Goal: Task Accomplishment & Management: Manage account settings

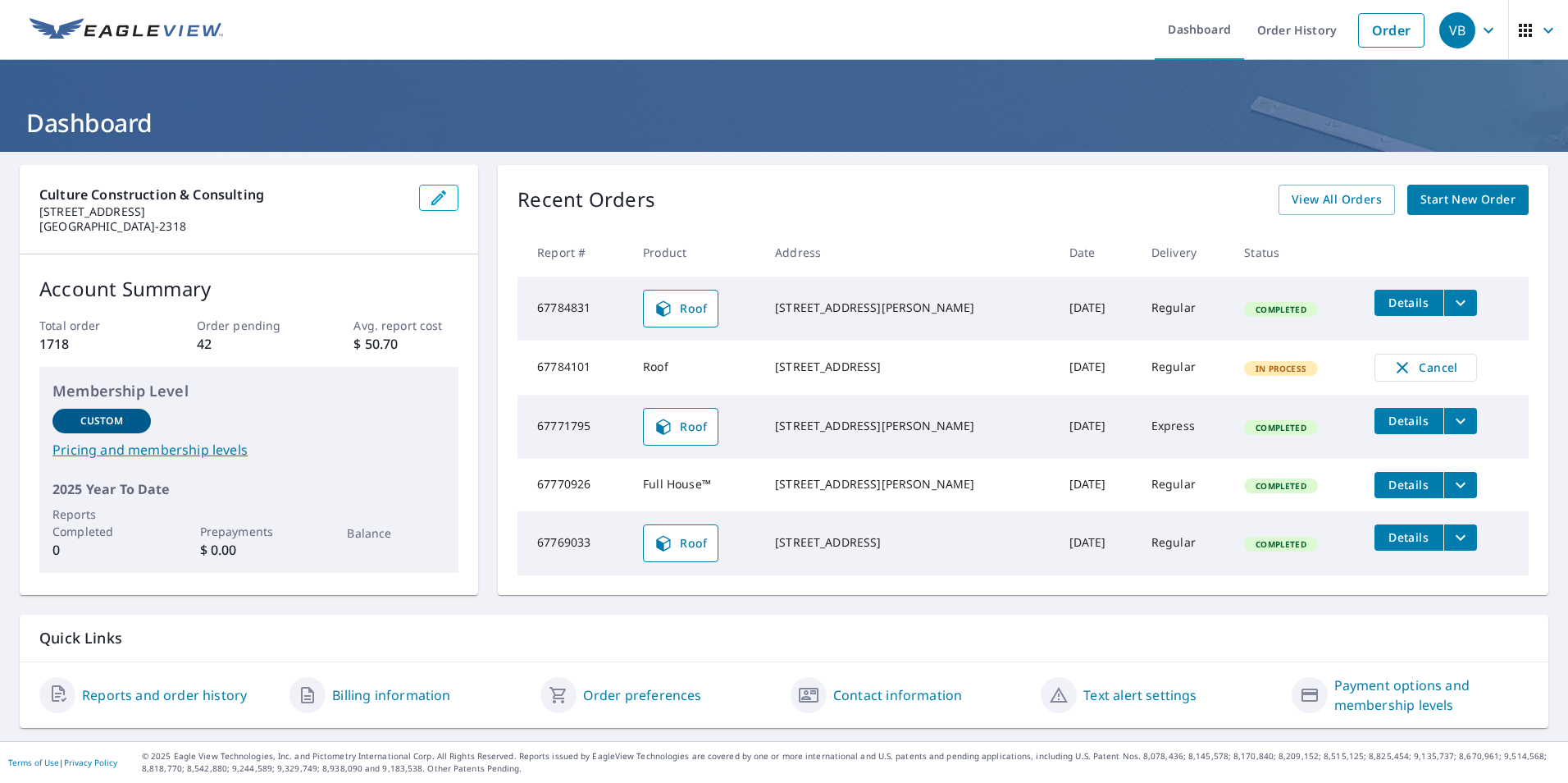
scroll to position [11, 0]
click at [191, 693] on link "Reports and order history" at bounding box center [165, 694] width 165 height 19
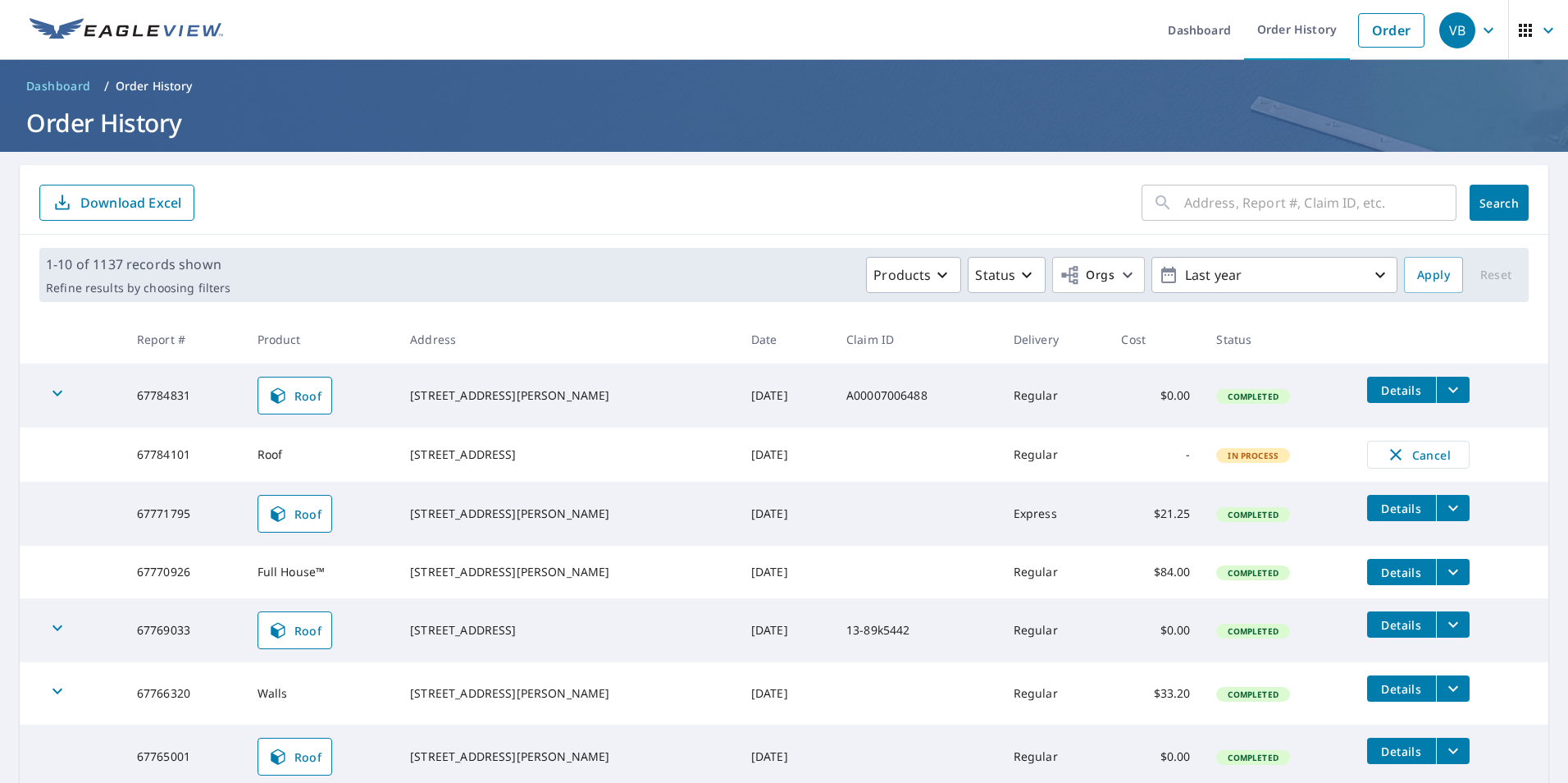
click at [1184, 206] on input "text" at bounding box center [1320, 203] width 272 height 46
type input "470 king [PERSON_NAME]"
click at [1487, 204] on span "Search" at bounding box center [1499, 203] width 32 height 16
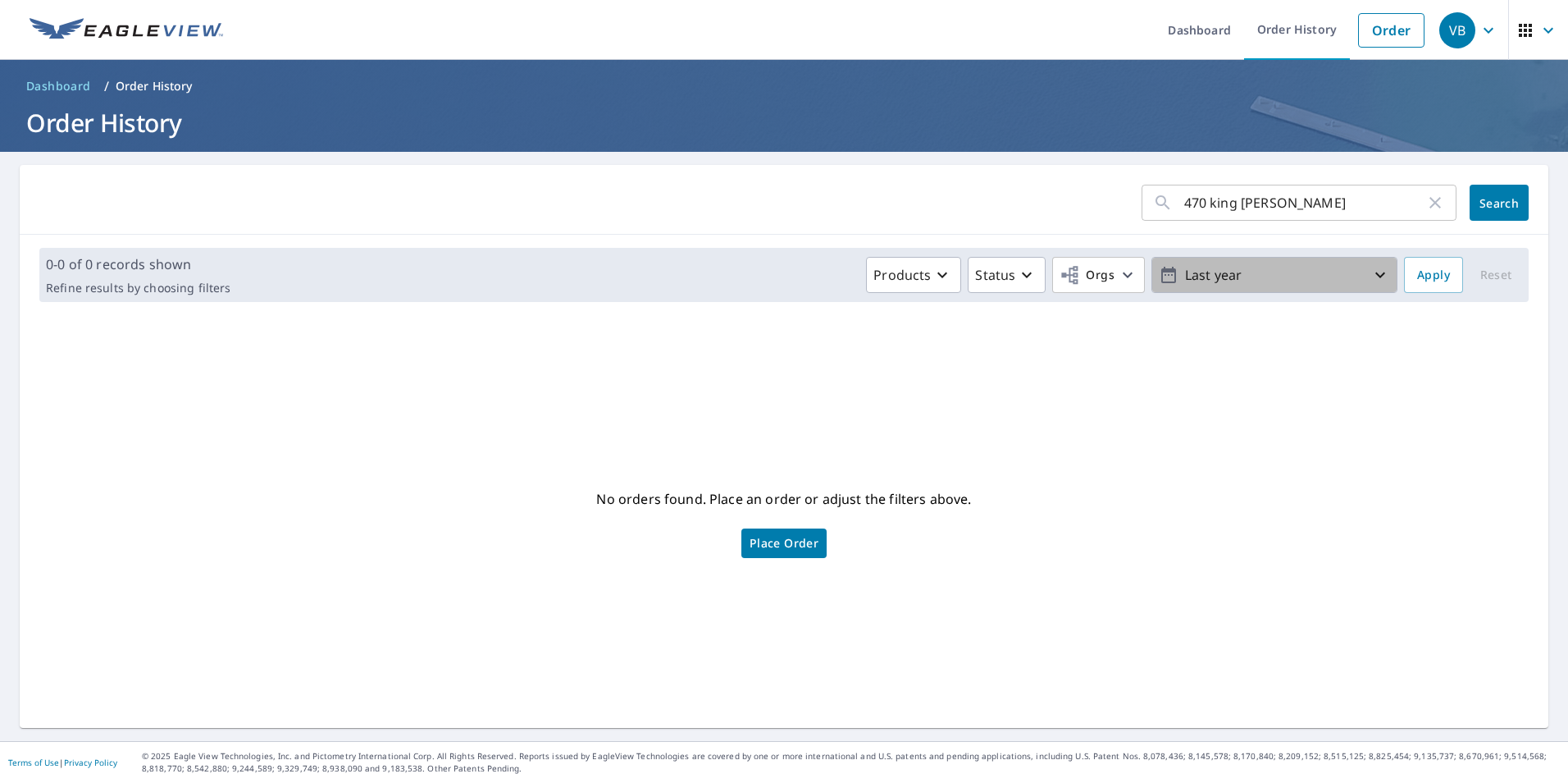
click at [1346, 285] on p "Last year" at bounding box center [1274, 275] width 191 height 29
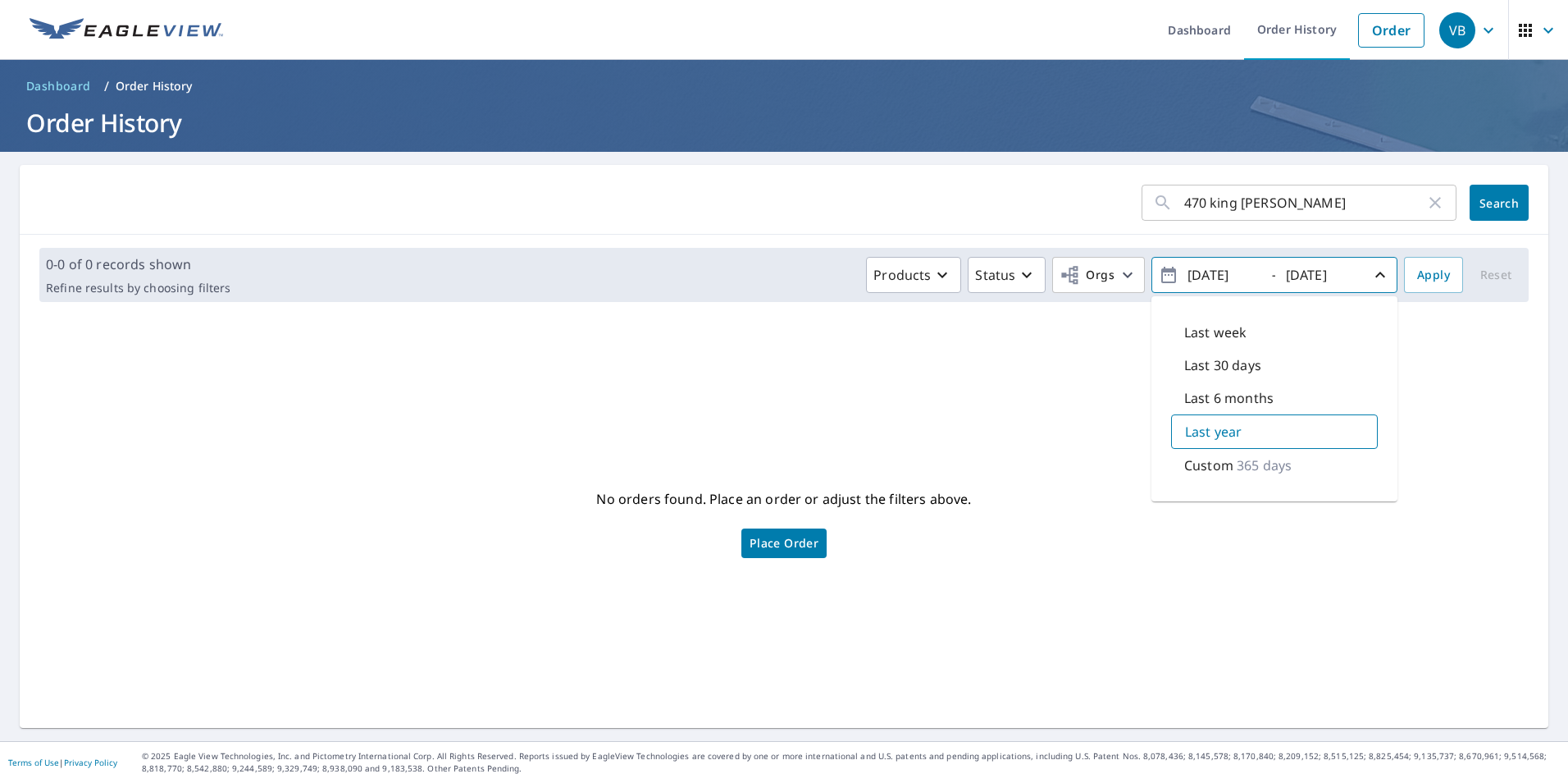
click at [1221, 471] on div "Custom 365 days" at bounding box center [1274, 465] width 206 height 32
click at [780, 546] on span "Place Order" at bounding box center [784, 543] width 68 height 8
